Goal: Task Accomplishment & Management: Use online tool/utility

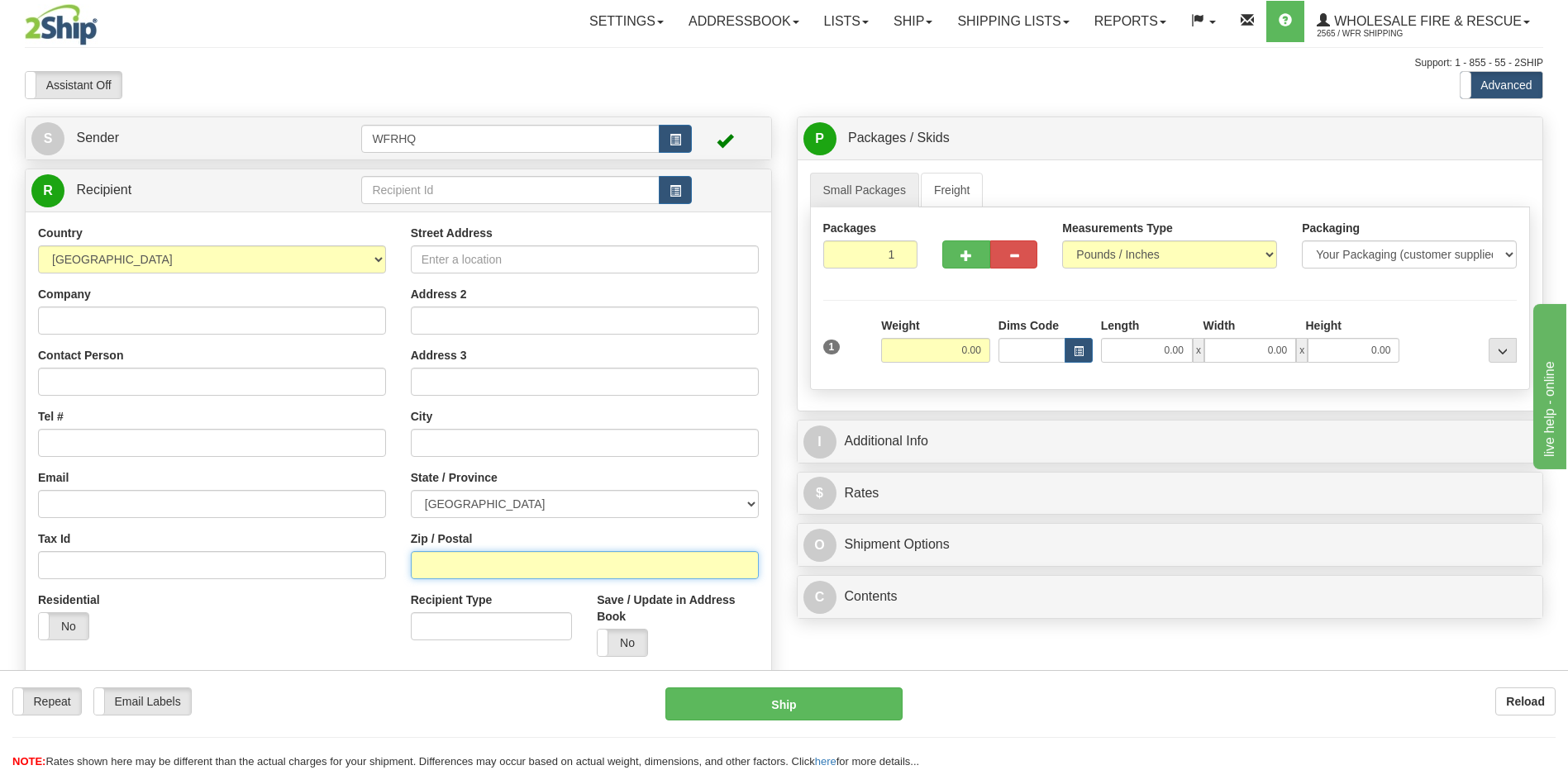
click at [447, 572] on input "Zip / Postal" at bounding box center [585, 565] width 348 height 28
type input "t4s2E6"
type input "SPRINGBROOK"
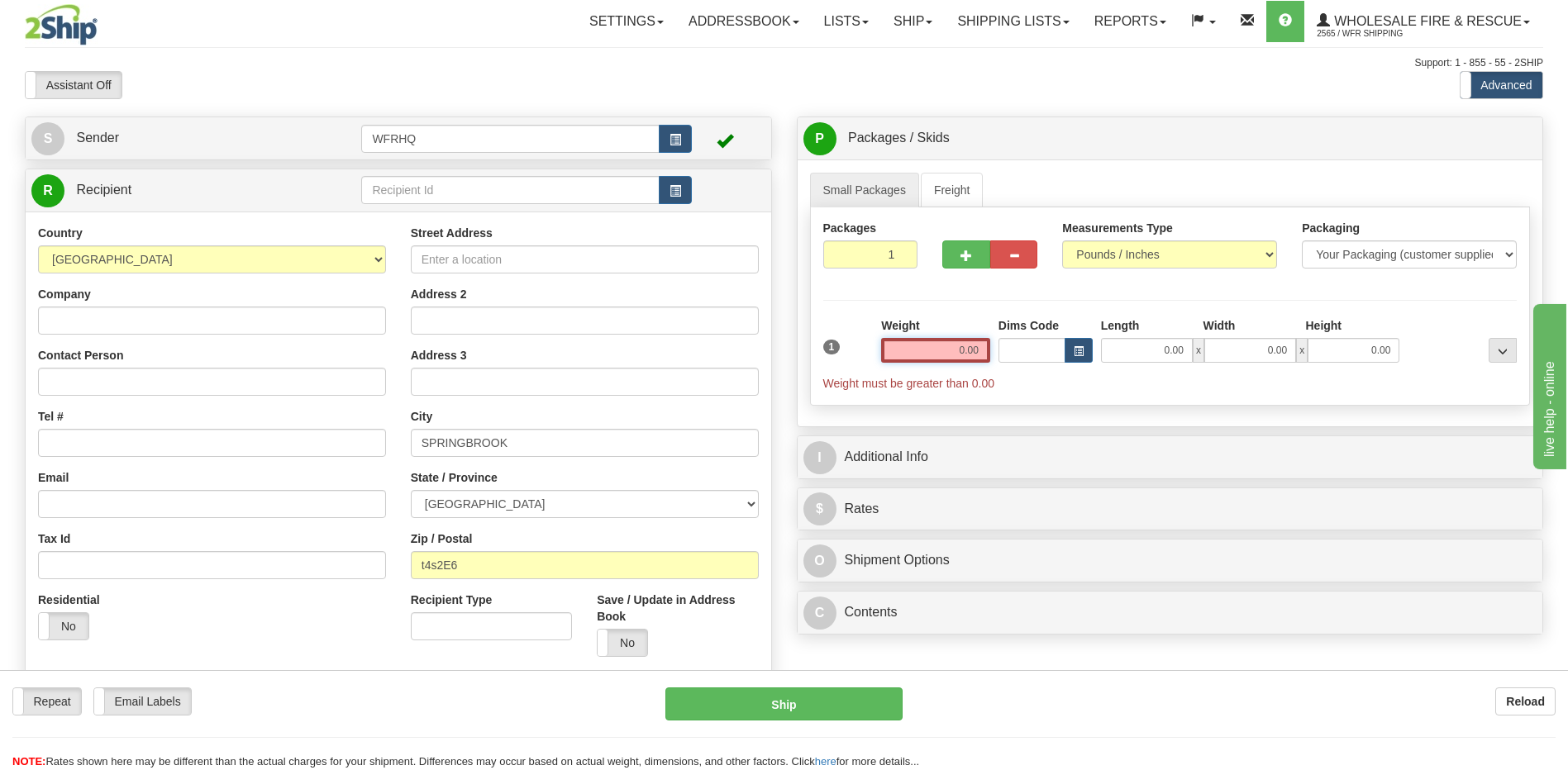
click at [946, 351] on input "0.00" at bounding box center [935, 350] width 109 height 25
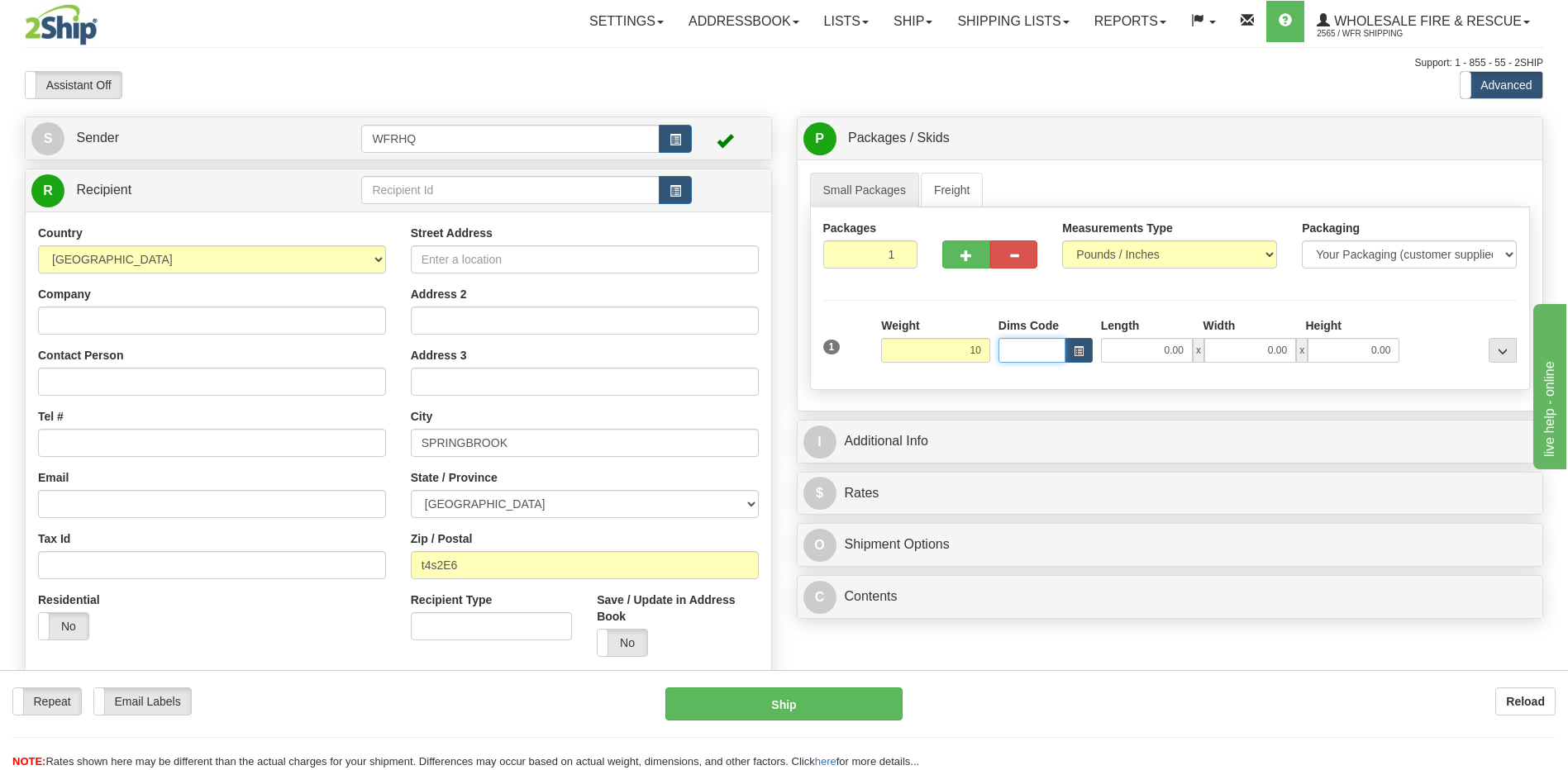
type input "10.00"
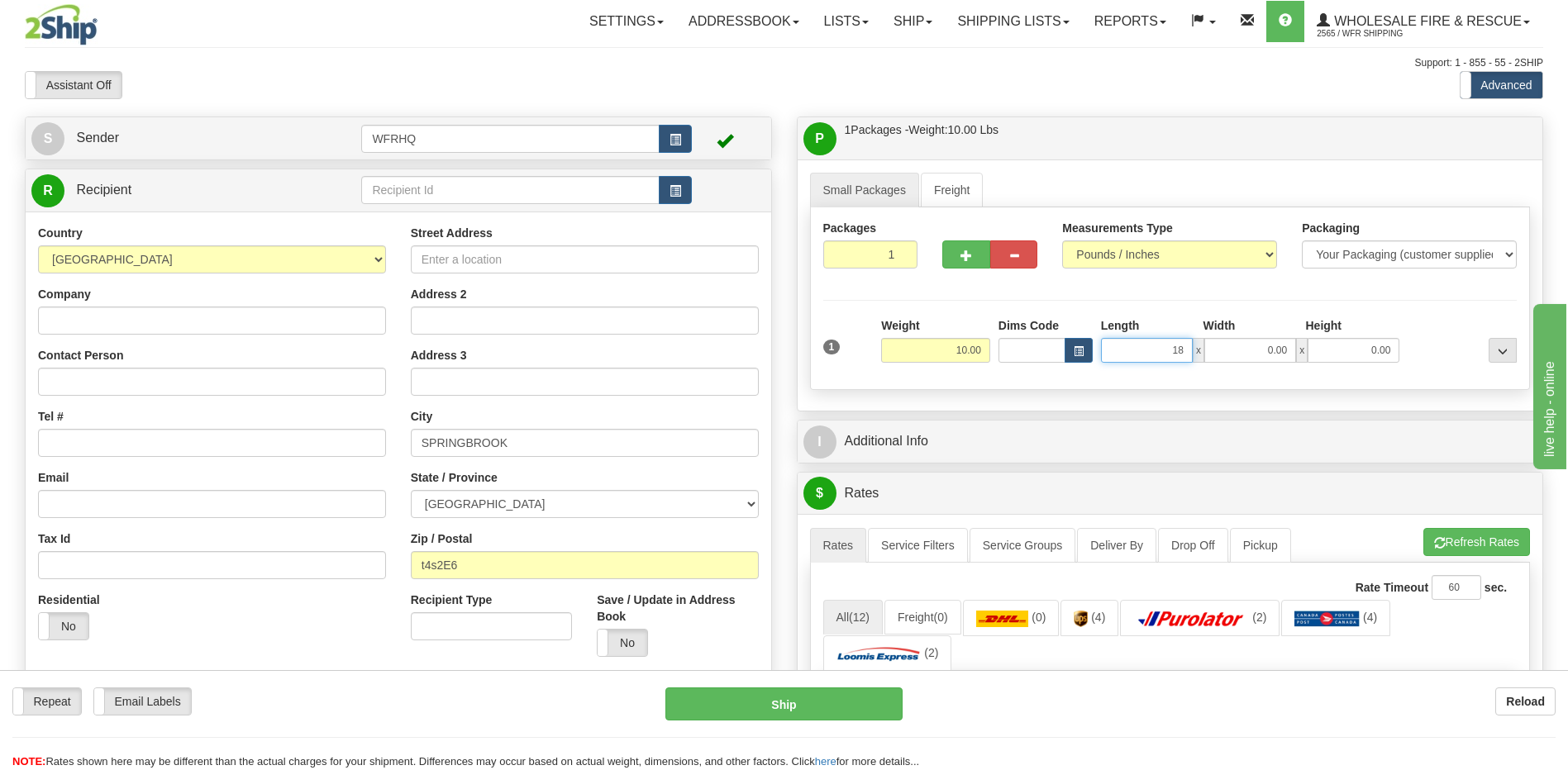
type input "18.00"
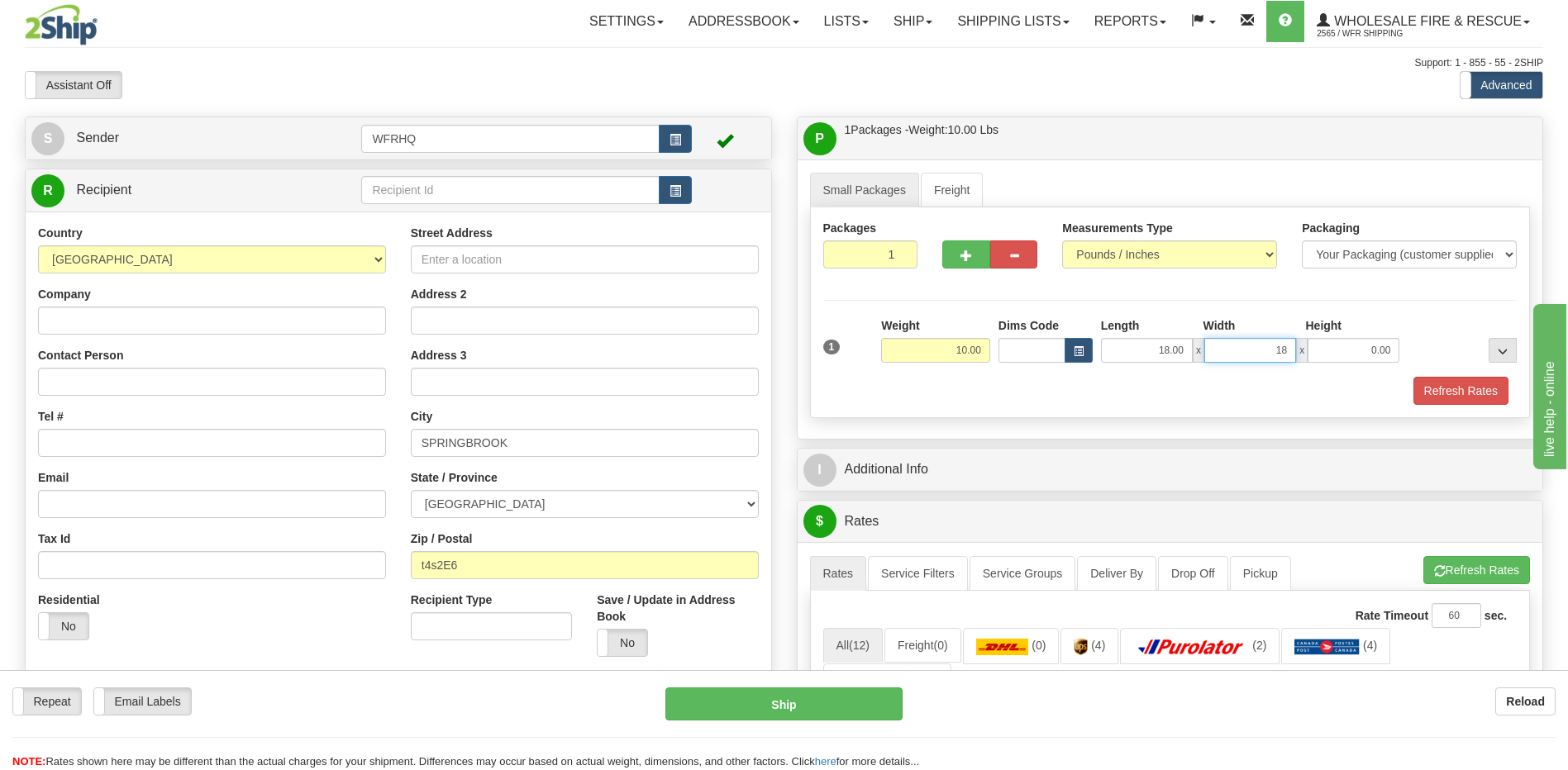
type input "18.00"
type input "12.00"
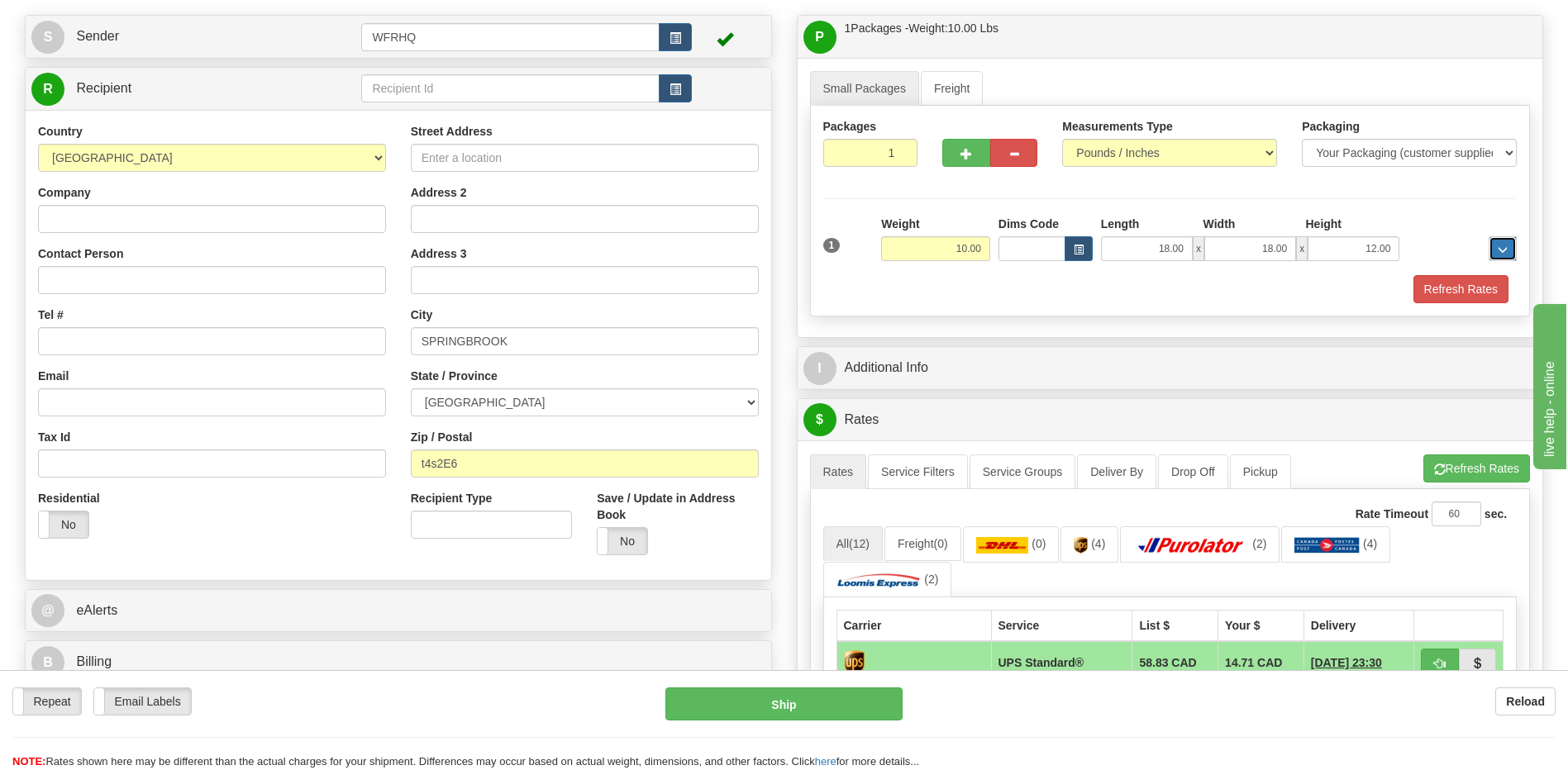
scroll to position [413, 0]
